Goal: Task Accomplishment & Management: Manage account settings

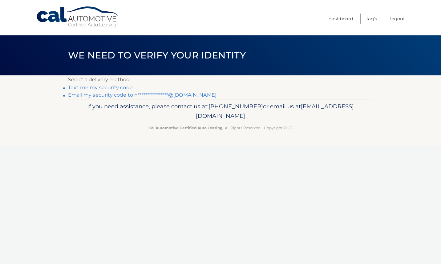
click at [117, 95] on link "**********" at bounding box center [142, 95] width 149 height 6
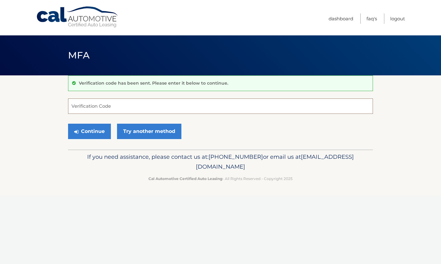
click at [108, 108] on input "Verification Code" at bounding box center [220, 106] width 305 height 15
type input "894314"
click at [80, 136] on button "Continue" at bounding box center [89, 131] width 43 height 15
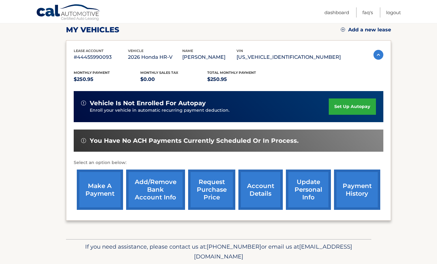
scroll to position [89, 0]
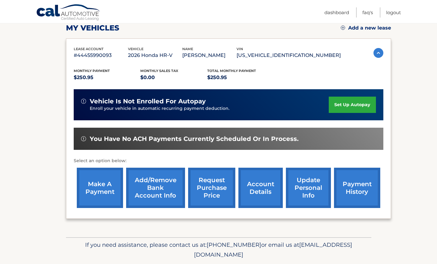
click at [102, 181] on link "make a payment" at bounding box center [100, 188] width 46 height 40
click at [351, 187] on link "payment history" at bounding box center [357, 188] width 46 height 40
click at [261, 195] on link "account details" at bounding box center [260, 188] width 44 height 40
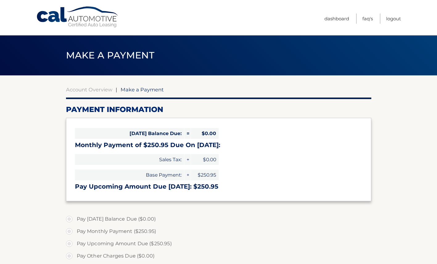
select select "OGI2Y2E0MzktOGE4Ny00ZWU3LWJlN2YtZTY0ODk5NTI2ZDFk"
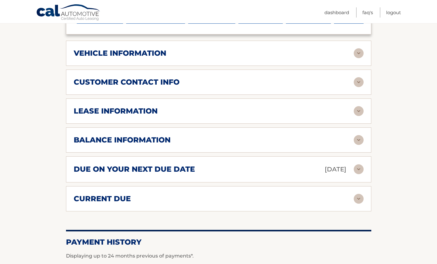
scroll to position [282, 0]
click at [327, 136] on div "balance information" at bounding box center [214, 139] width 280 height 9
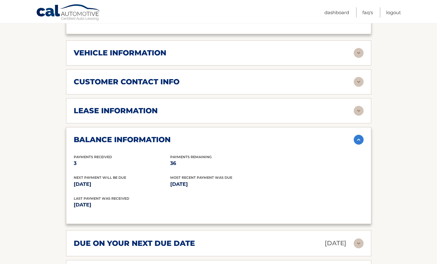
click at [360, 139] on img at bounding box center [358, 140] width 10 height 10
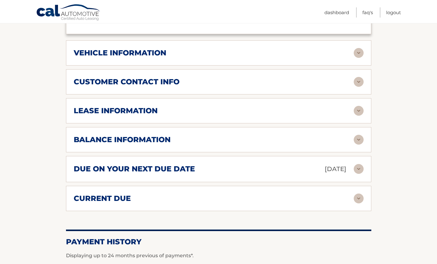
click at [357, 165] on img at bounding box center [358, 169] width 10 height 10
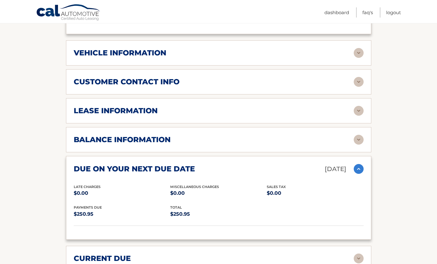
click at [357, 165] on img at bounding box center [358, 169] width 10 height 10
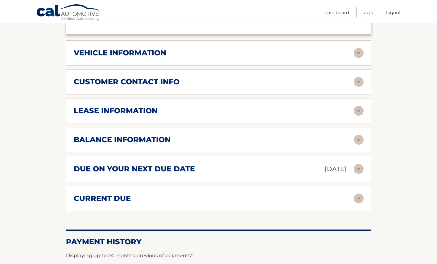
click at [356, 199] on img at bounding box center [358, 199] width 10 height 10
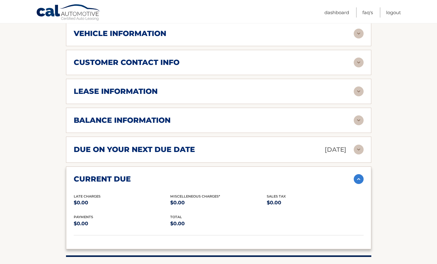
scroll to position [302, 0]
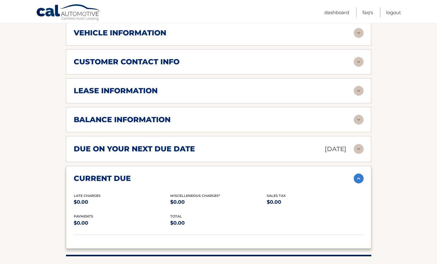
click at [359, 179] on img at bounding box center [358, 179] width 10 height 10
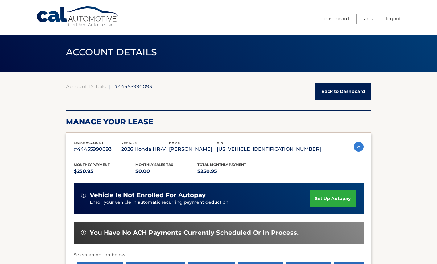
scroll to position [0, 0]
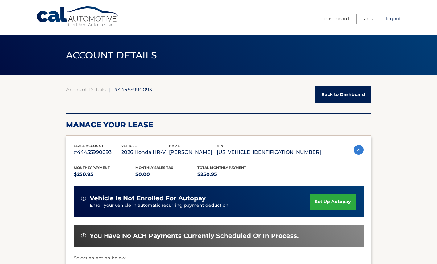
click at [393, 19] on link "Logout" at bounding box center [393, 19] width 15 height 10
